Goal: Find specific page/section: Find specific page/section

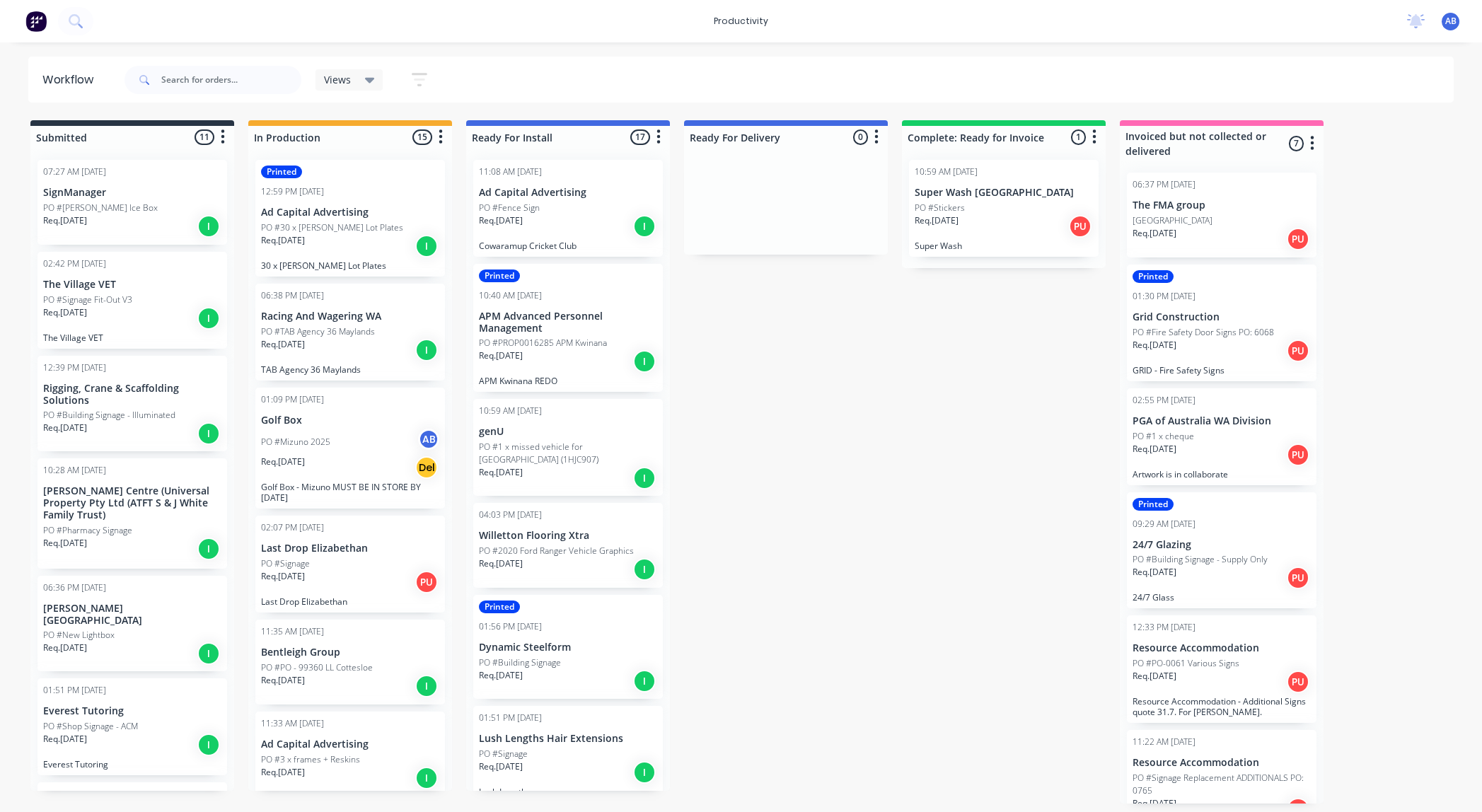
click at [347, 437] on div "PO #Mizuno 2025 AB" at bounding box center [350, 442] width 178 height 27
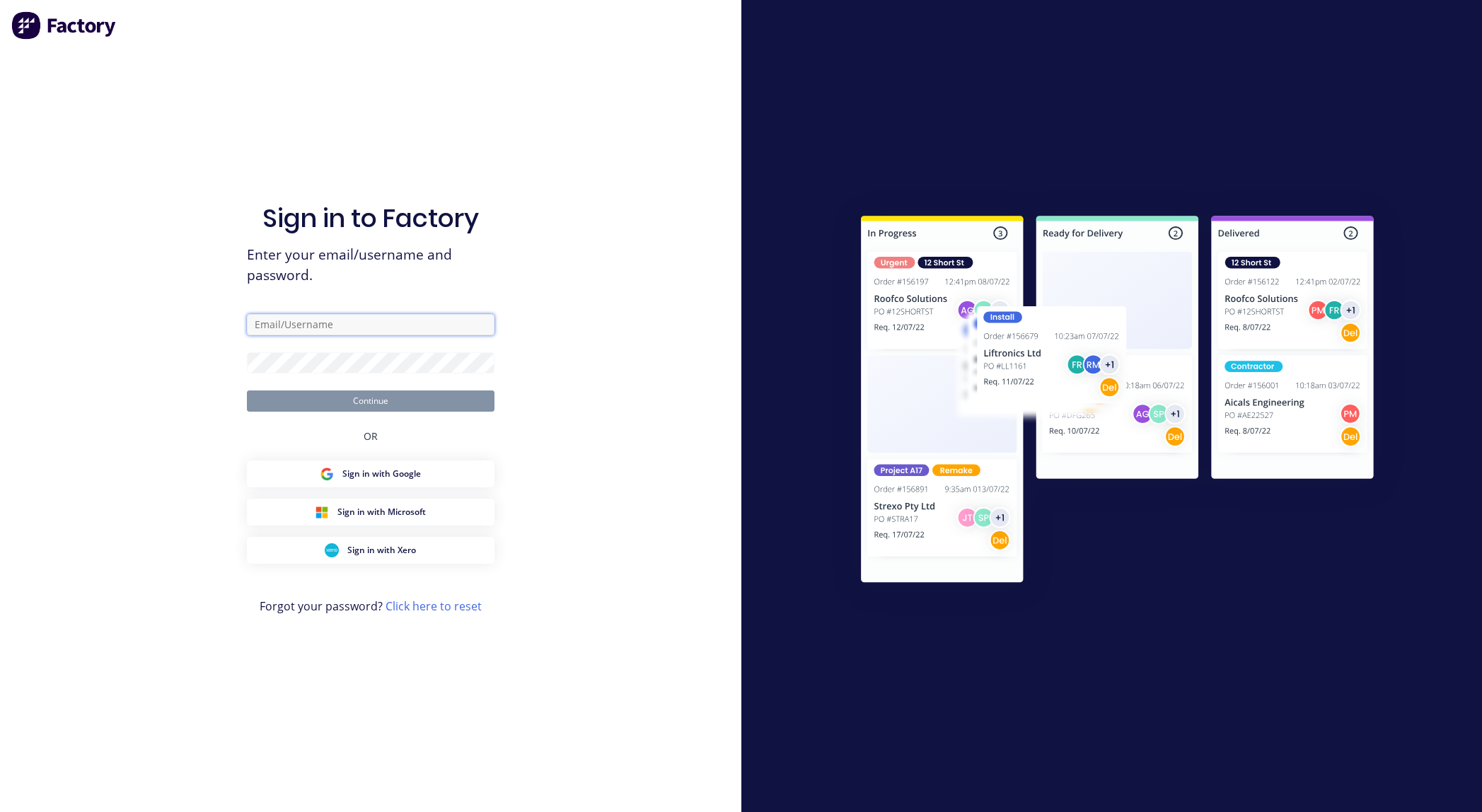
type input "[EMAIL_ADDRESS][DOMAIN_NAME]"
click at [375, 398] on button "Continue" at bounding box center [370, 401] width 247 height 21
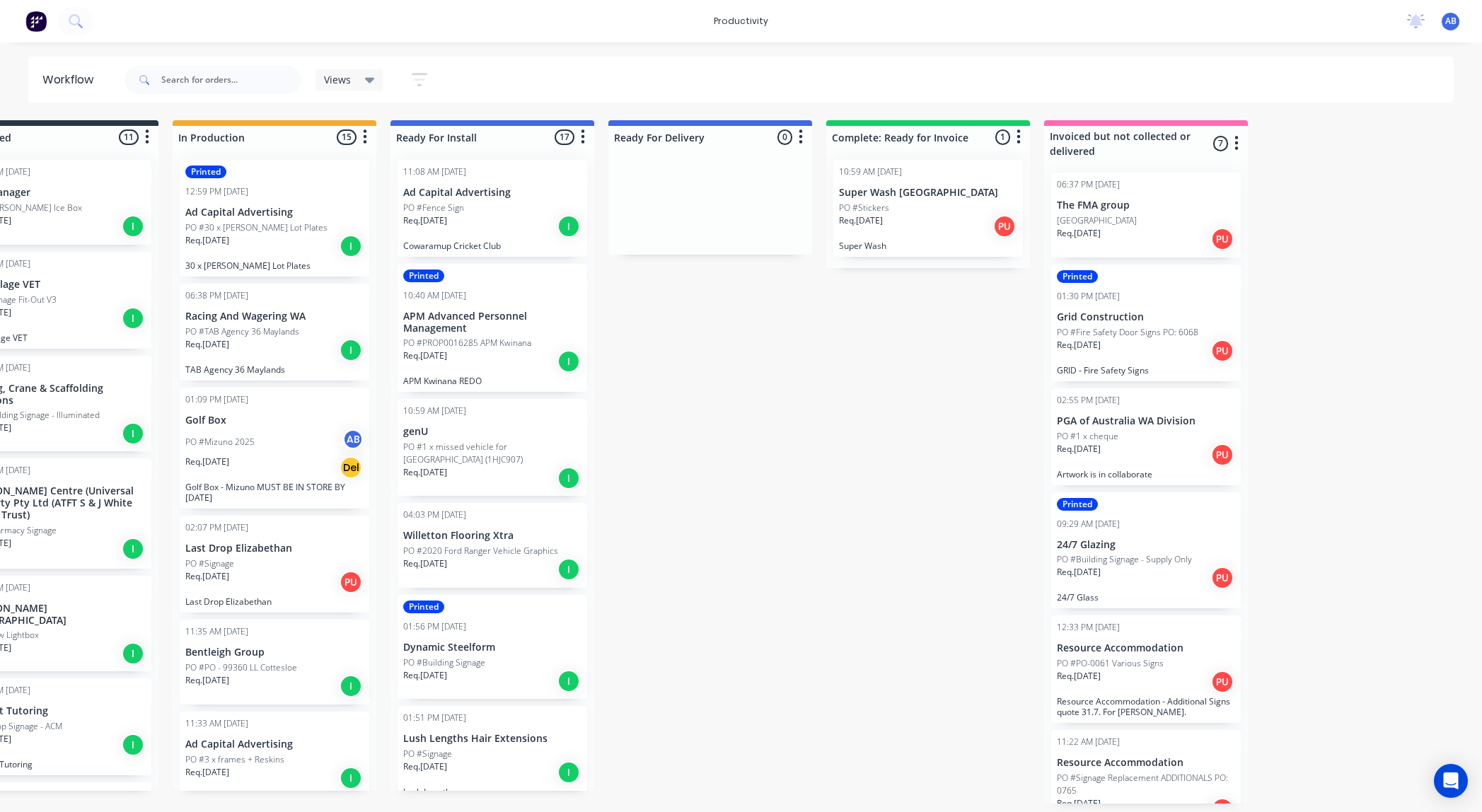
scroll to position [0, 74]
click at [255, 435] on div "PO #Mizuno 2025 AB" at bounding box center [275, 442] width 178 height 27
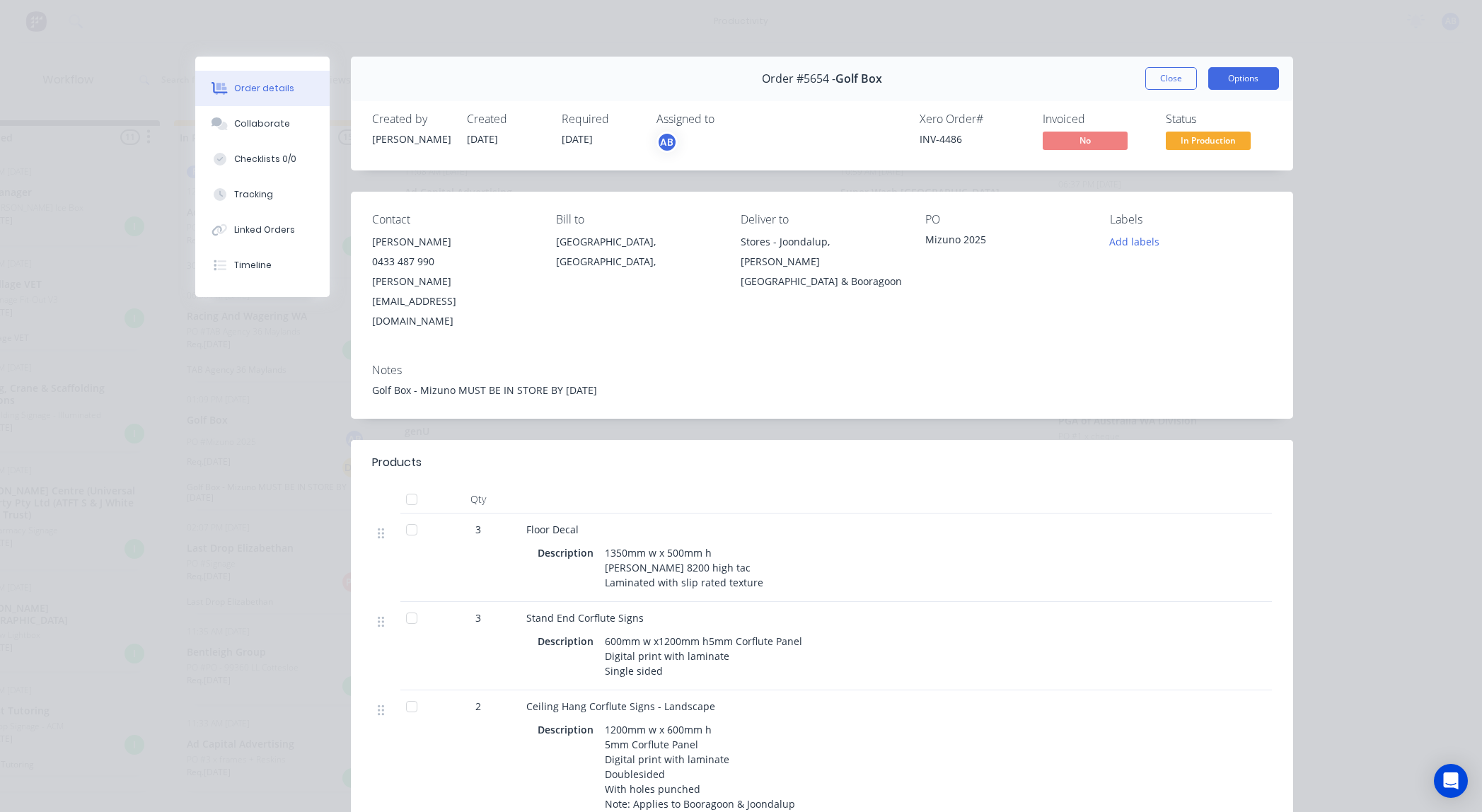
click at [1231, 81] on button "Options" at bounding box center [1243, 79] width 71 height 23
click at [1208, 144] on div "Work Order" at bounding box center [1205, 143] width 123 height 21
click at [1188, 172] on div "Standard" at bounding box center [1205, 172] width 123 height 21
